Goal: Navigation & Orientation: Find specific page/section

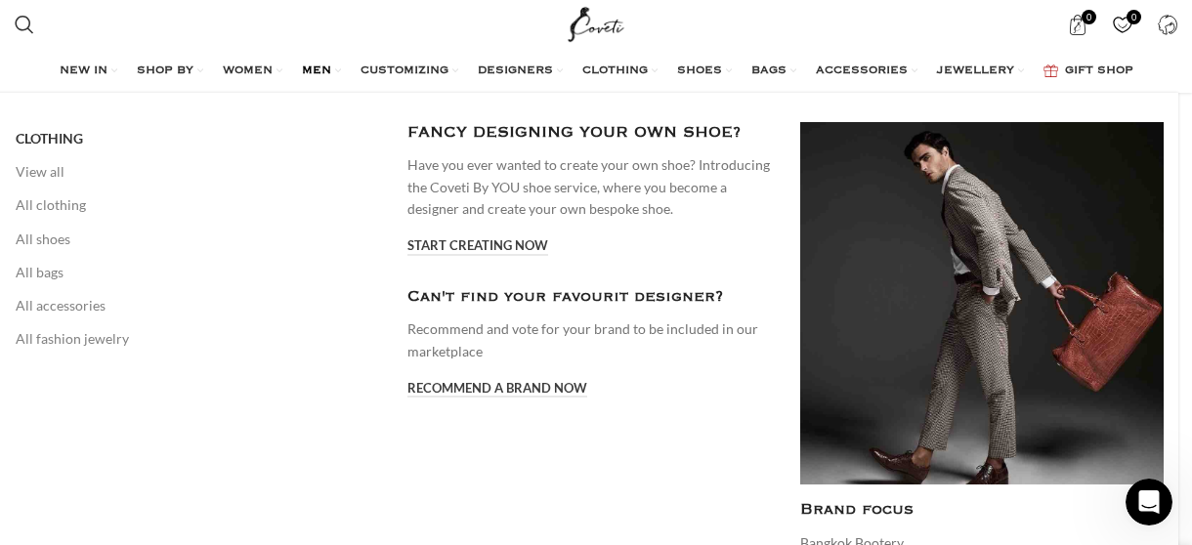
click at [328, 69] on span "MEN" at bounding box center [316, 72] width 29 height 16
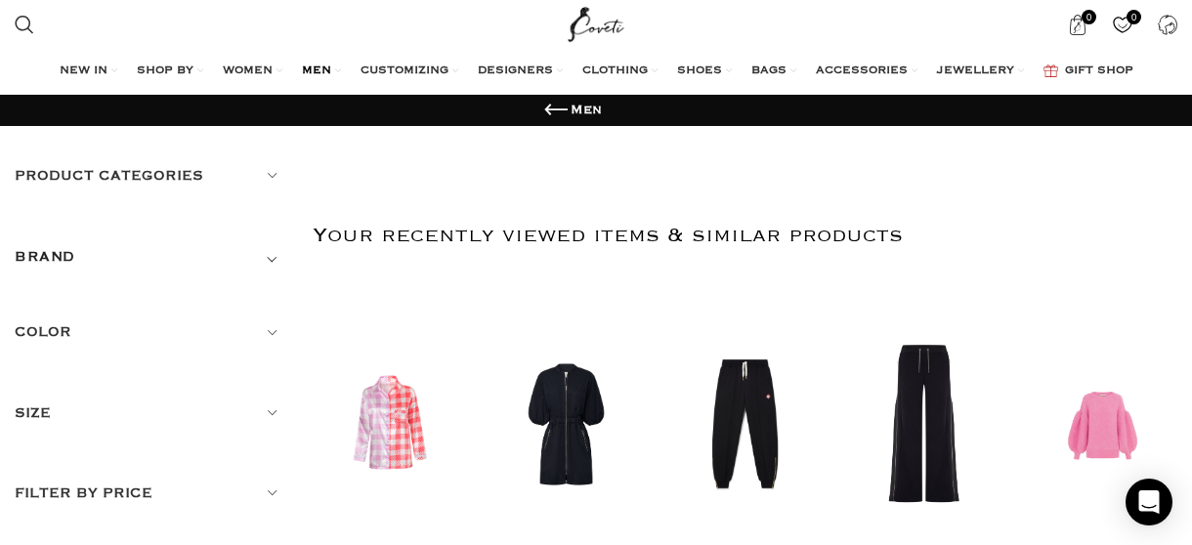
click at [268, 174] on h5 "Product categories" at bounding box center [149, 176] width 269 height 22
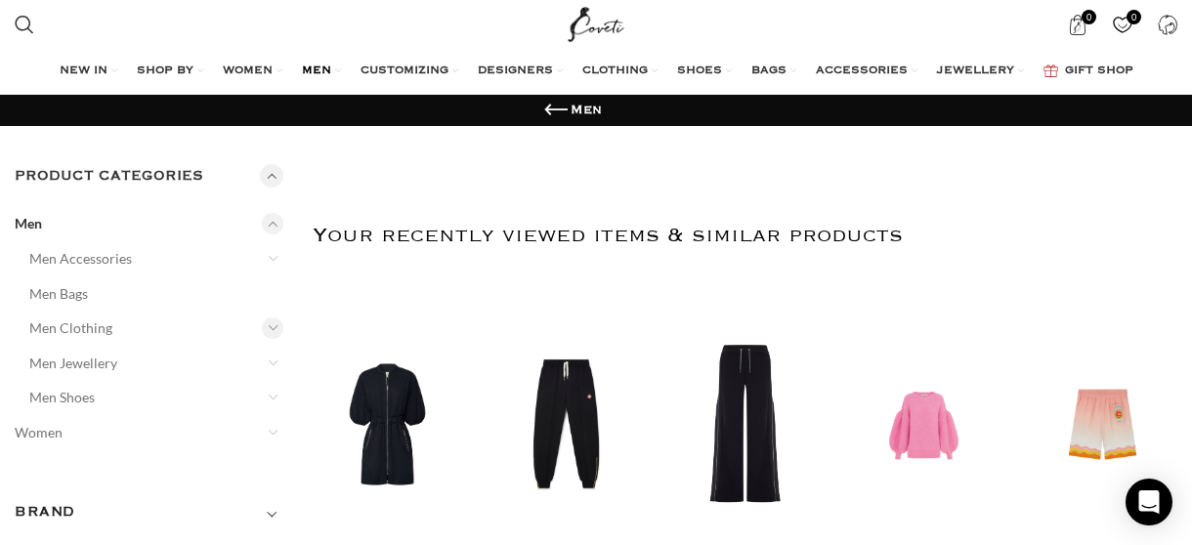
click at [271, 327] on div at bounding box center [273, 329] width 22 height 22
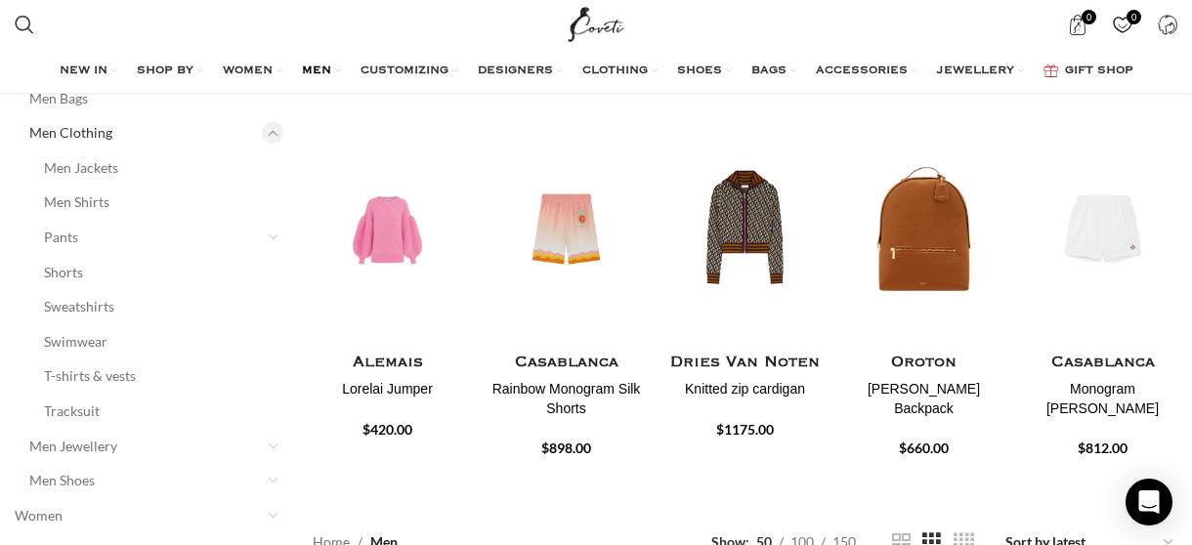
scroll to position [98, 0]
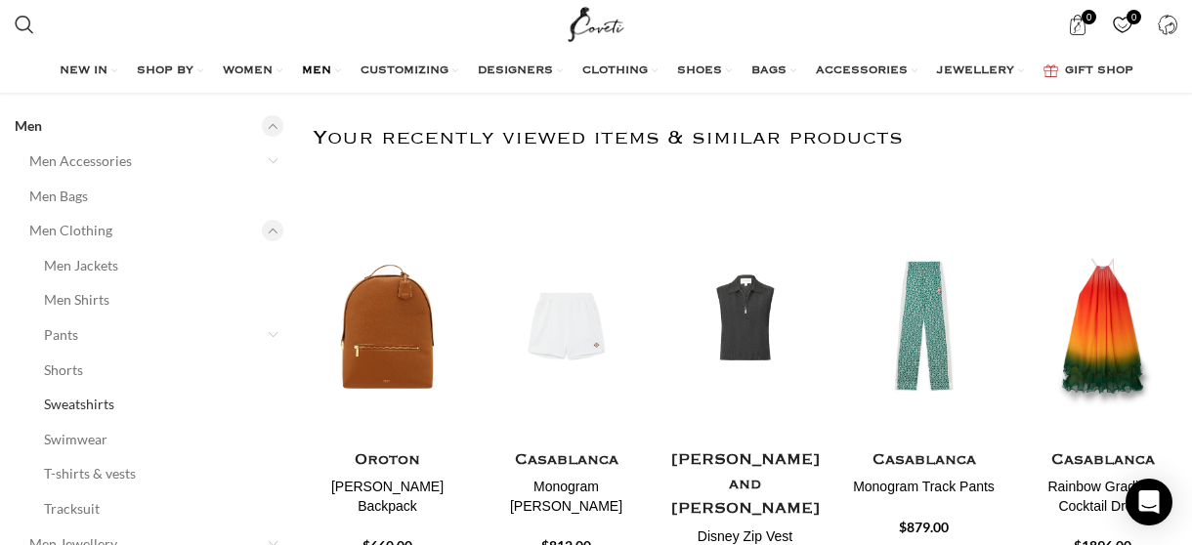
click at [100, 406] on link "Sweatshirts" at bounding box center [151, 404] width 215 height 35
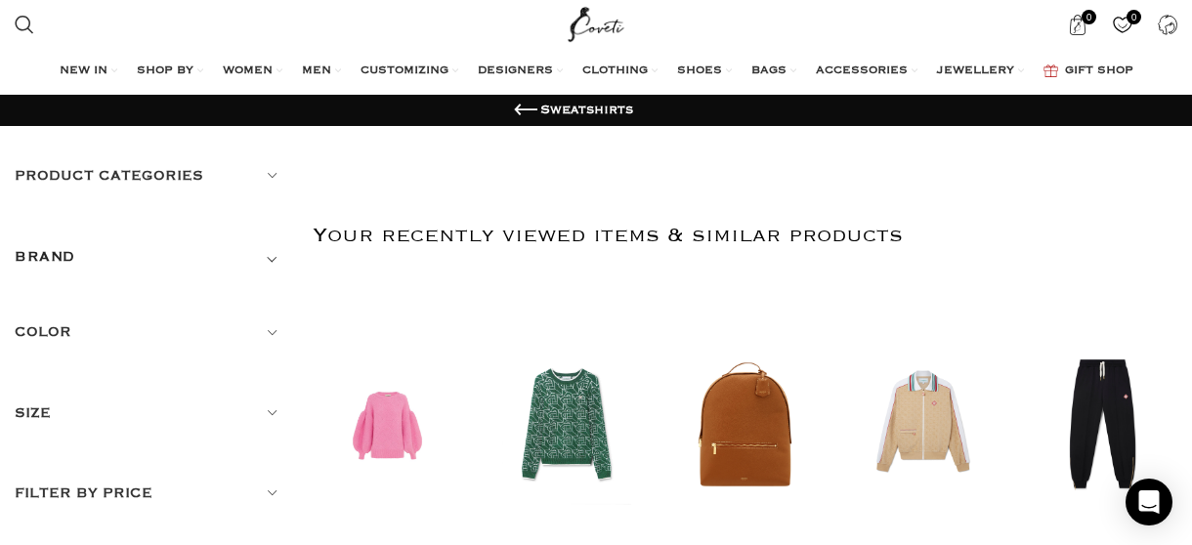
click at [269, 173] on h5 "Product categories" at bounding box center [149, 176] width 269 height 22
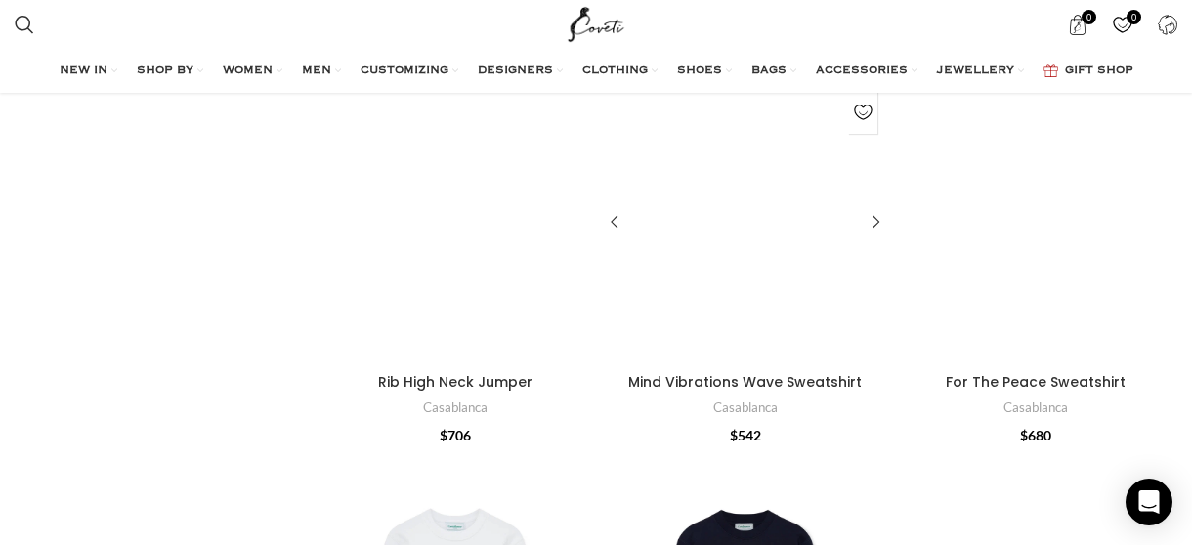
scroll to position [3323, 0]
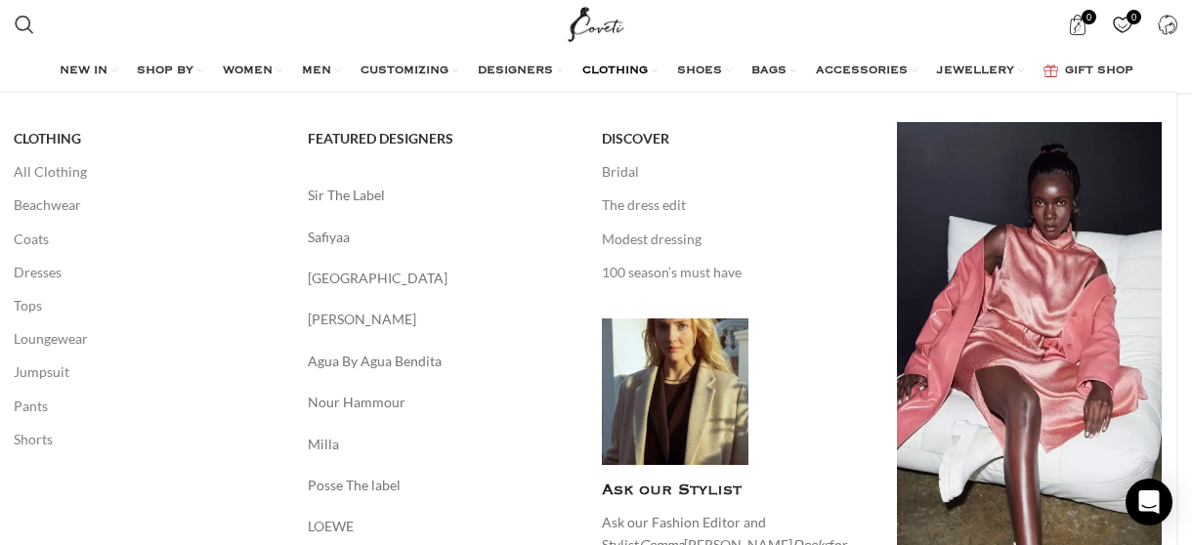
click at [657, 69] on link "CLOTHING" at bounding box center [619, 71] width 75 height 39
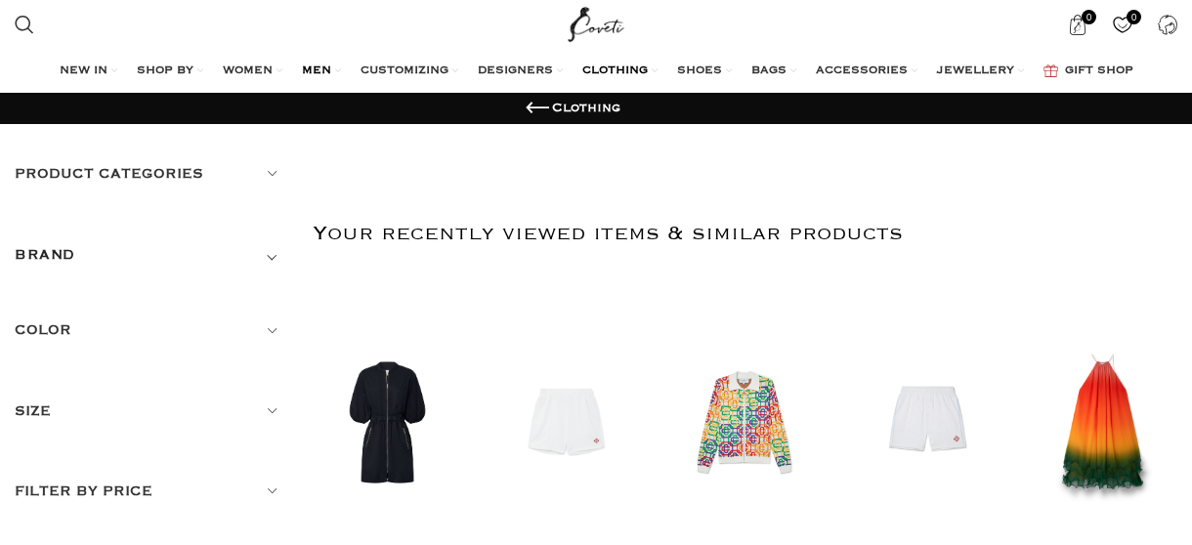
click at [332, 71] on link "MEN" at bounding box center [321, 71] width 39 height 39
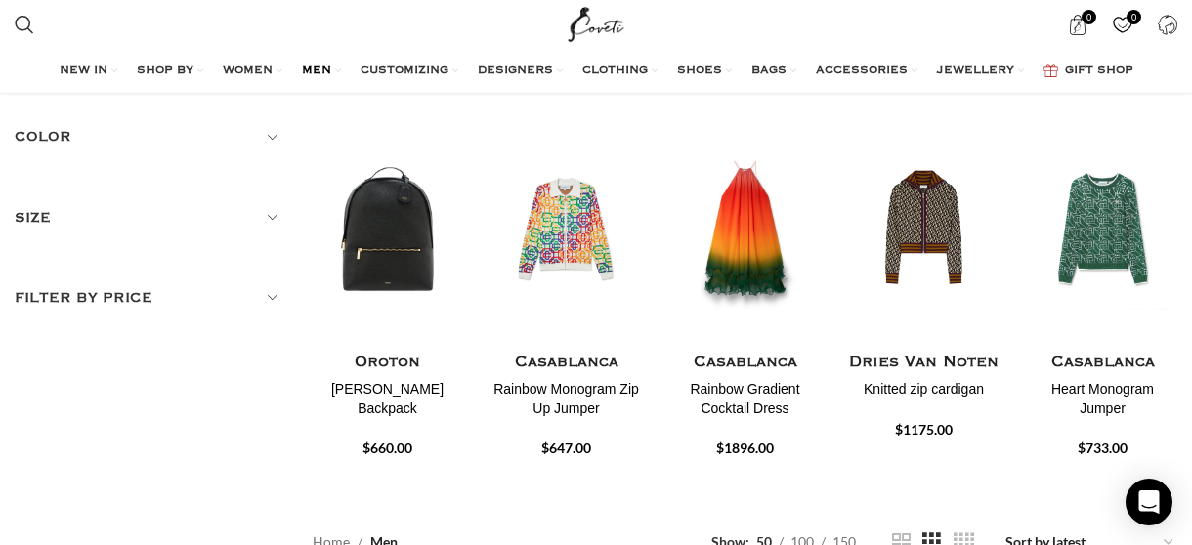
scroll to position [98, 0]
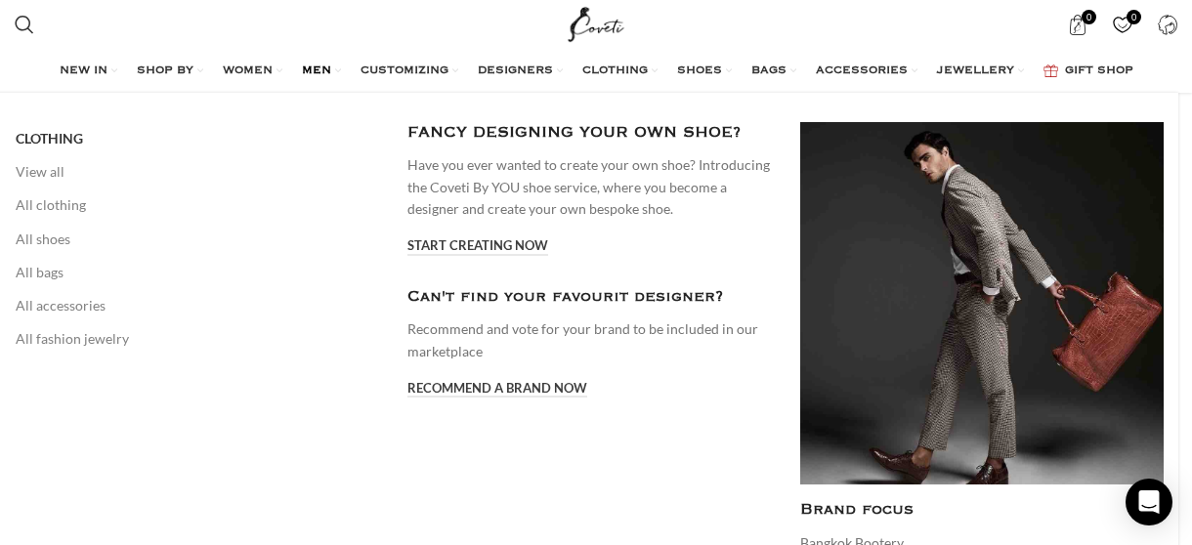
click at [321, 69] on span "MEN" at bounding box center [316, 72] width 29 height 16
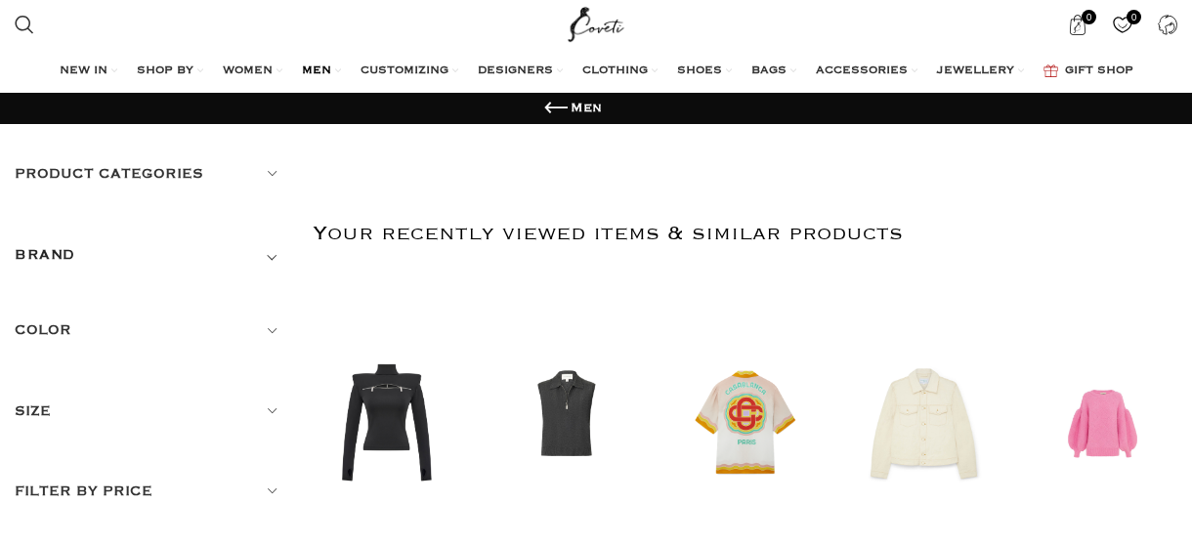
click at [270, 176] on h5 "Product categories" at bounding box center [149, 174] width 269 height 22
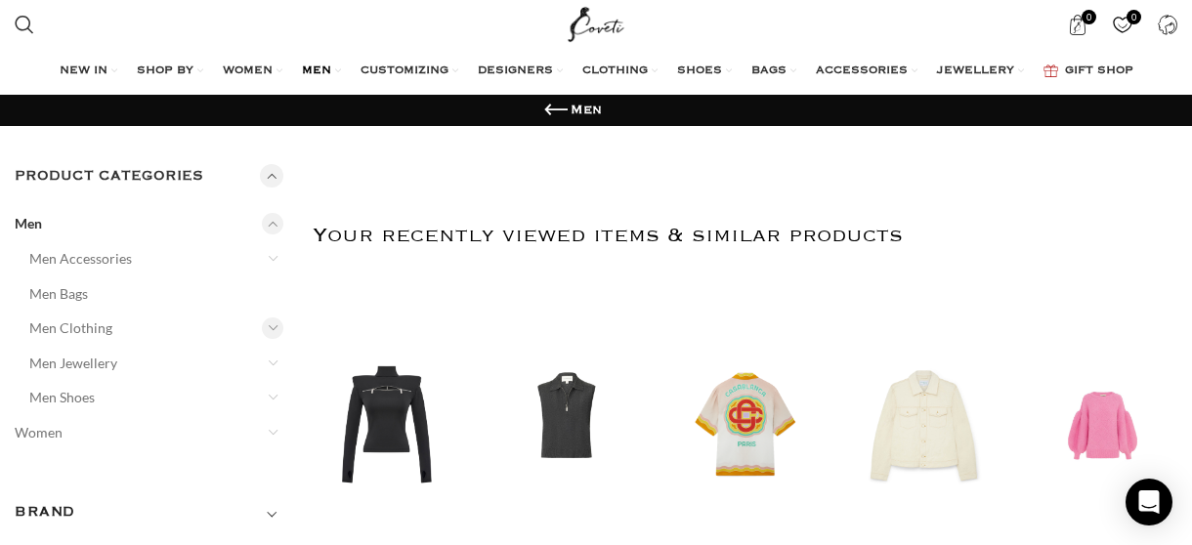
click at [275, 327] on div at bounding box center [273, 329] width 22 height 22
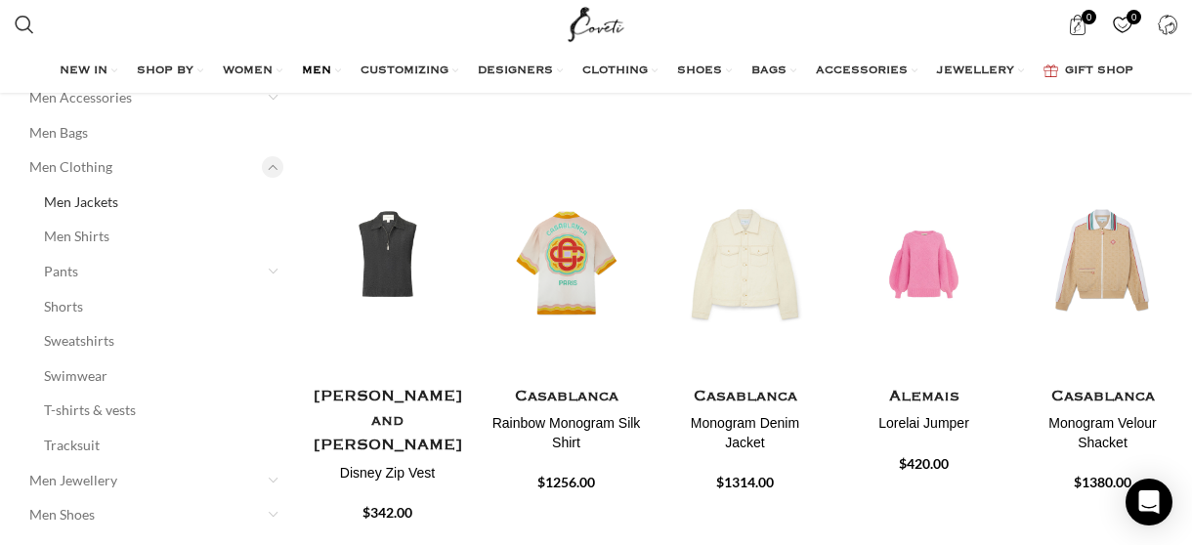
scroll to position [195, 0]
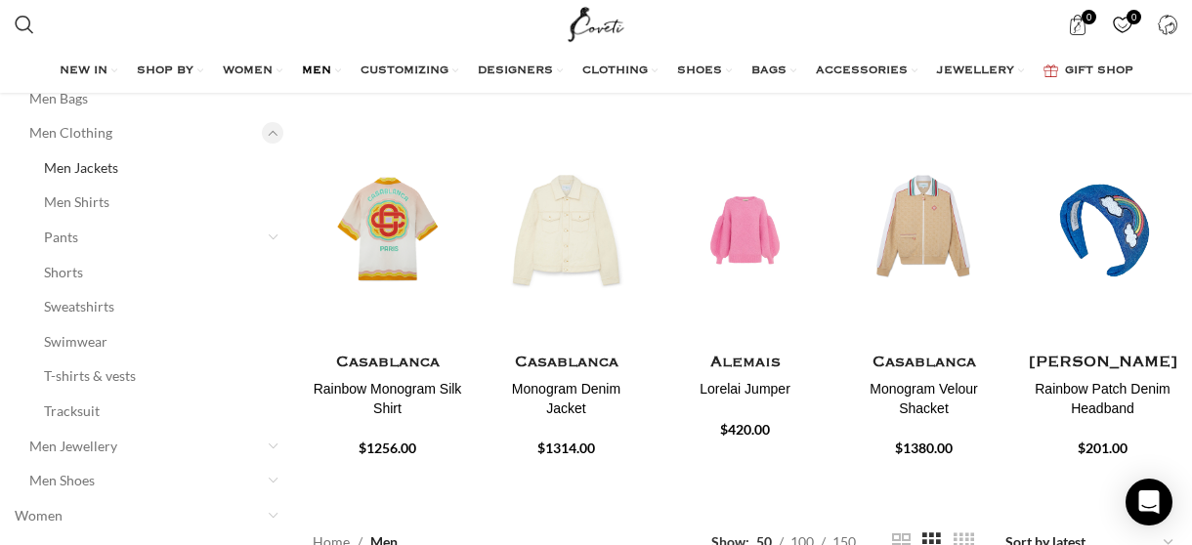
click at [111, 167] on link "Men Jackets" at bounding box center [151, 168] width 215 height 35
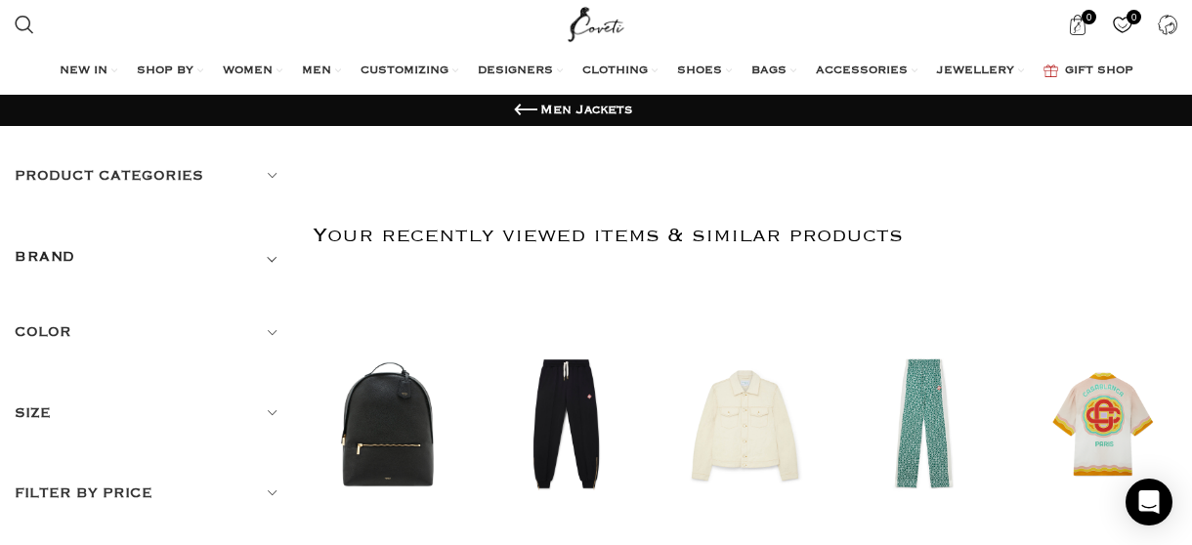
click at [272, 175] on h5 "Product categories" at bounding box center [149, 176] width 269 height 22
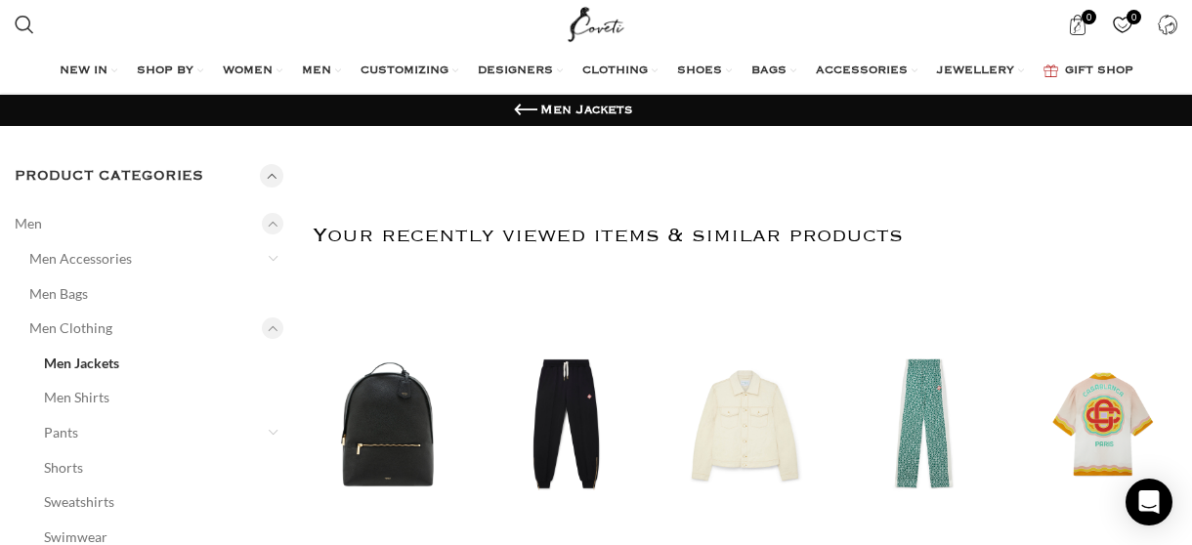
scroll to position [98, 0]
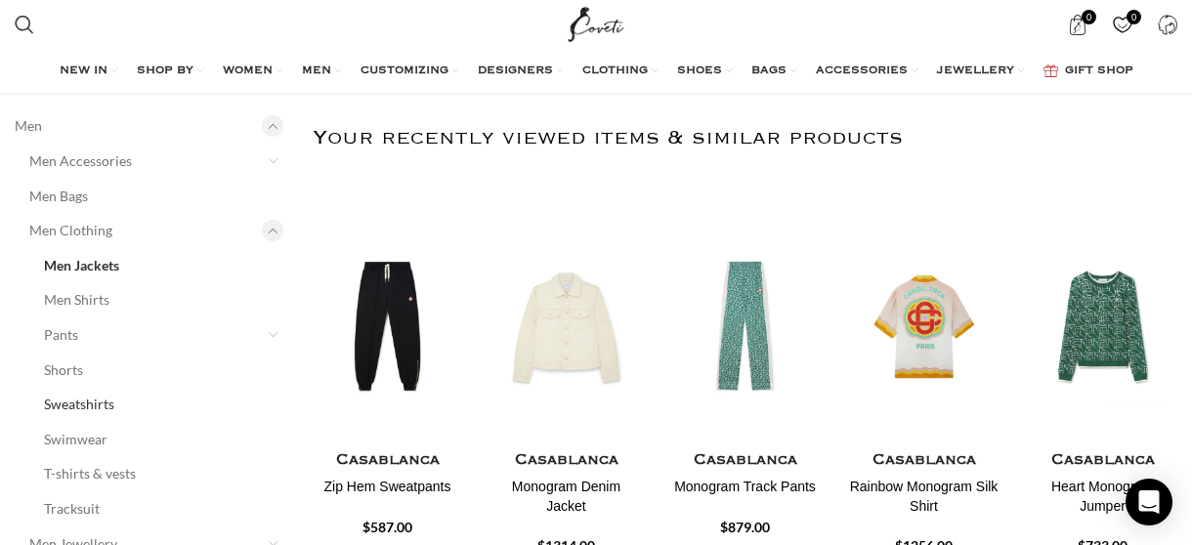
click at [102, 399] on link "Sweatshirts" at bounding box center [151, 404] width 215 height 35
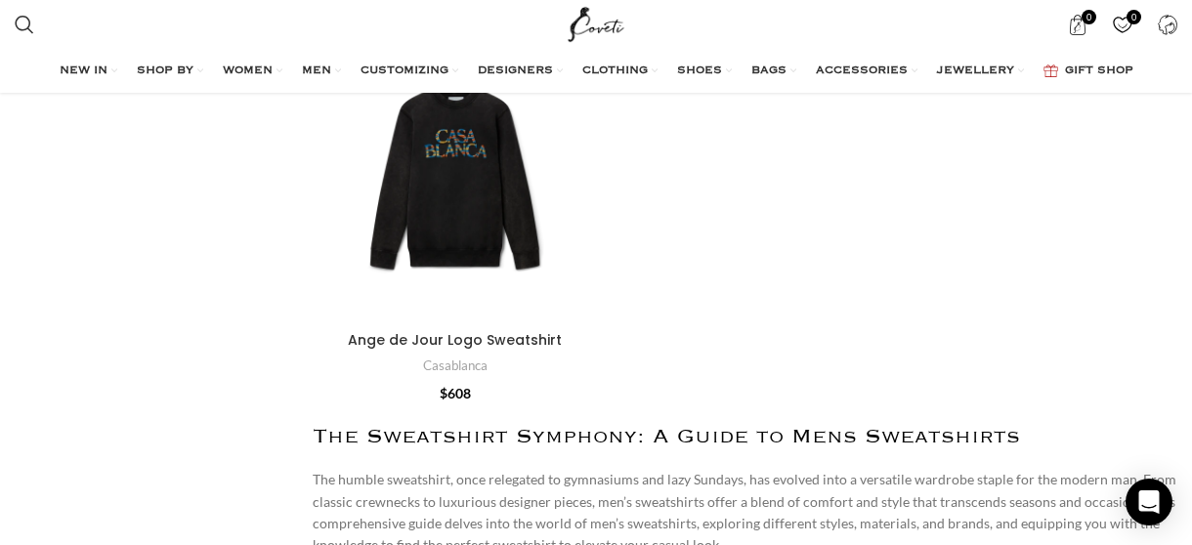
scroll to position [5473, 0]
